Goal: Information Seeking & Learning: Compare options

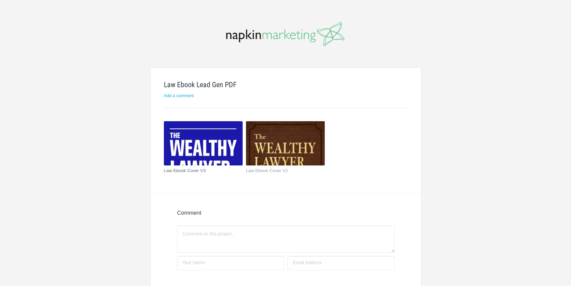
click at [198, 147] on img at bounding box center [203, 143] width 79 height 44
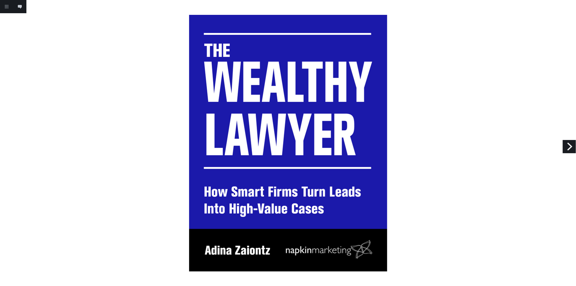
click at [568, 146] on link "Next" at bounding box center [568, 146] width 13 height 13
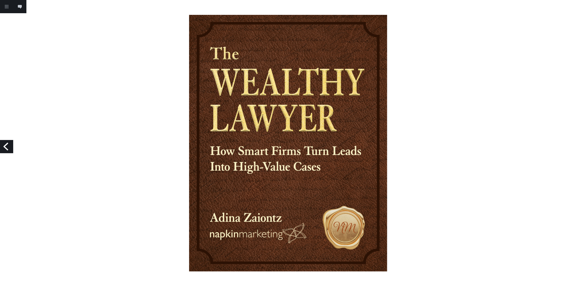
click at [5, 145] on link "Previous" at bounding box center [6, 146] width 13 height 13
